Goal: Task Accomplishment & Management: Use online tool/utility

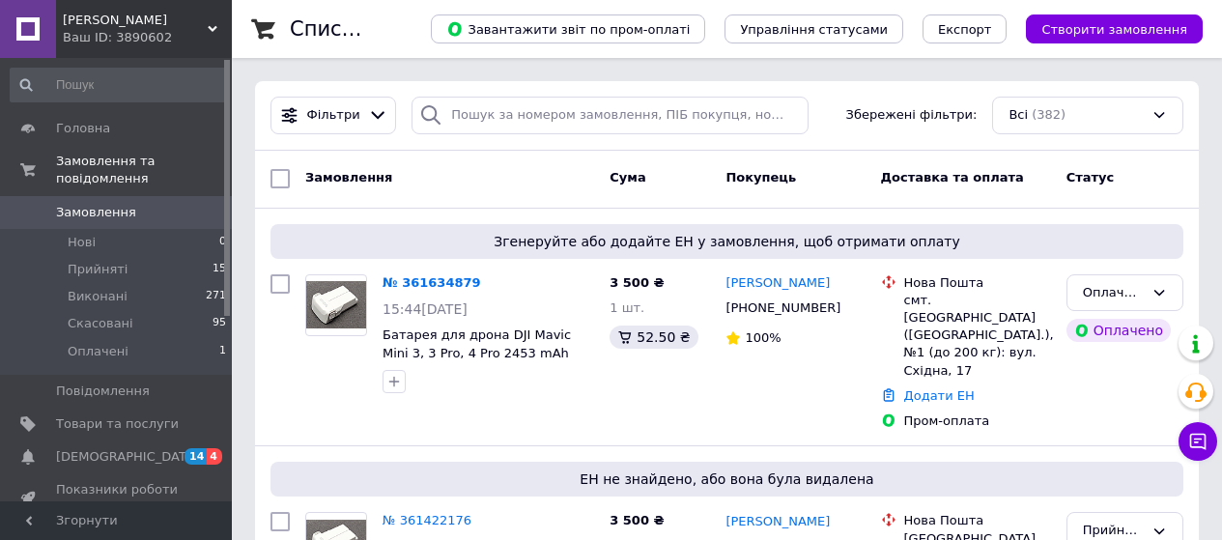
scroll to position [97, 0]
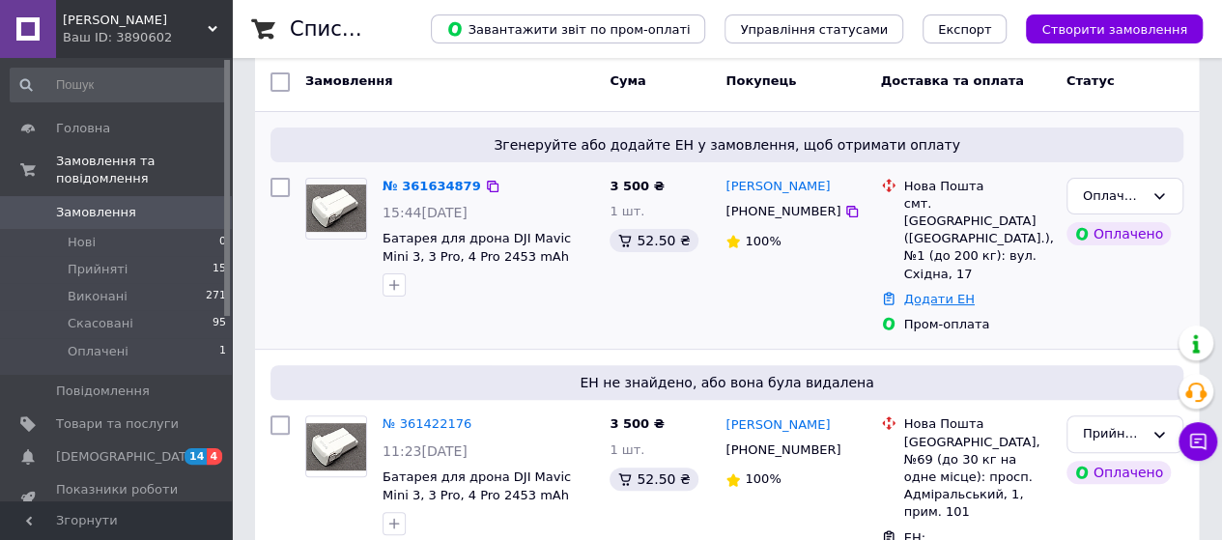
click at [957, 292] on link "Додати ЕН" at bounding box center [939, 299] width 71 height 14
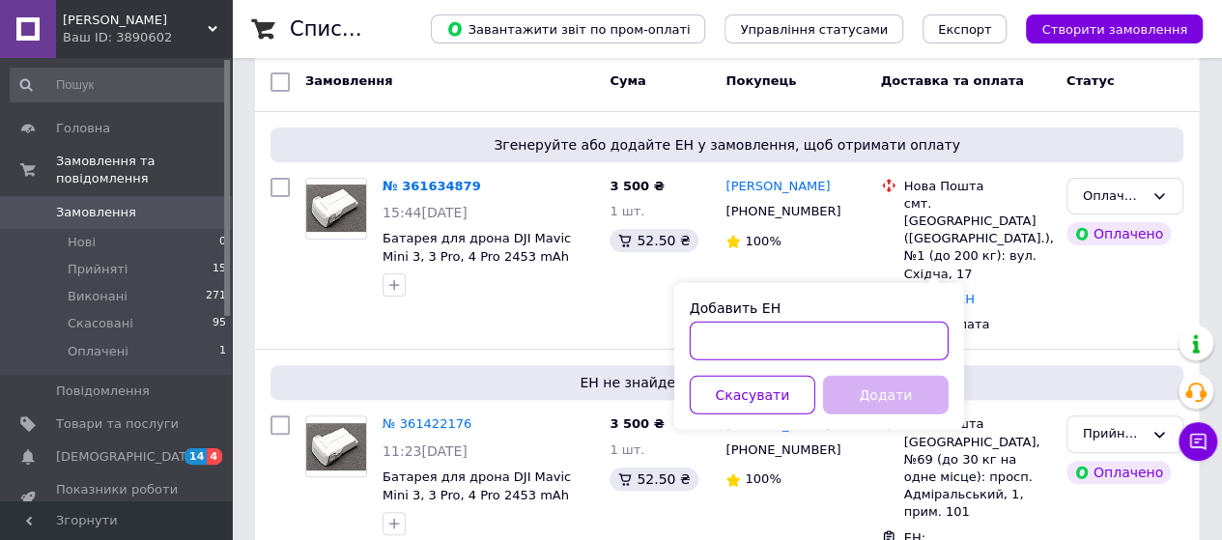
click at [759, 345] on input "Добавить ЕН" at bounding box center [819, 341] width 259 height 39
click at [732, 338] on input "59001453815623" at bounding box center [819, 341] width 259 height 39
click at [755, 341] on input "59001453815623" at bounding box center [819, 341] width 259 height 39
click at [785, 339] on input "59001453815623" at bounding box center [819, 341] width 259 height 39
click at [812, 337] on input "59001453815623" at bounding box center [819, 341] width 259 height 39
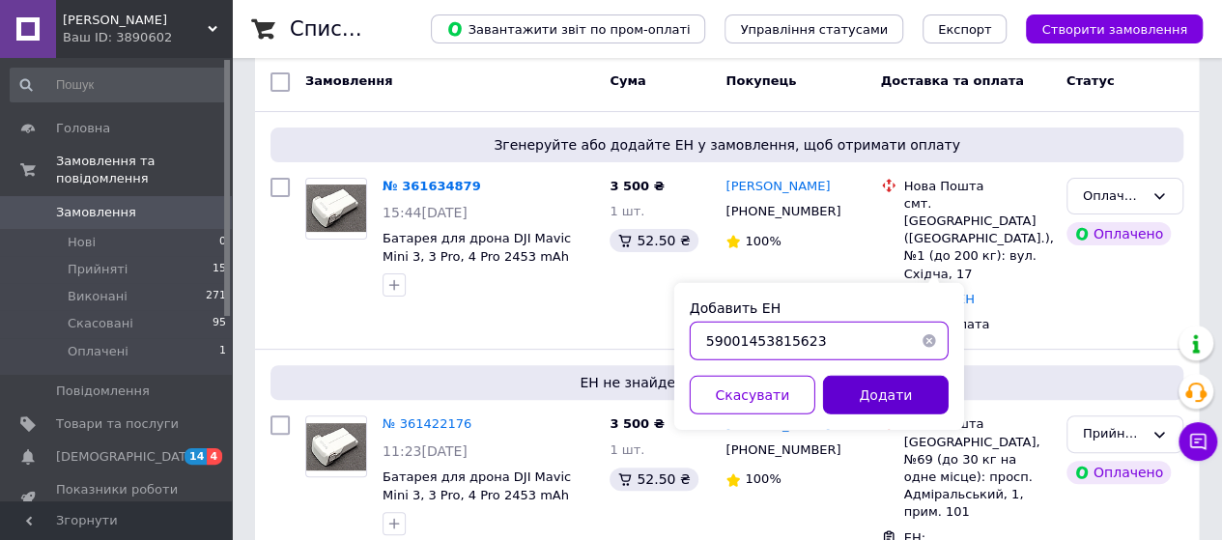
type input "59001453815623"
click at [864, 391] on button "Додати" at bounding box center [886, 395] width 126 height 39
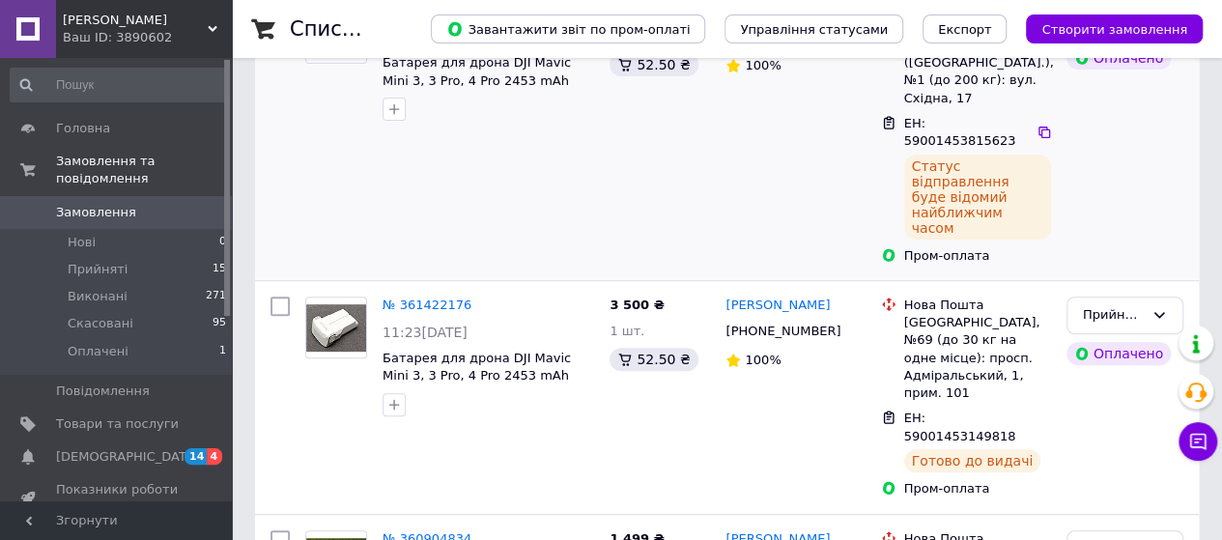
scroll to position [290, 0]
